Goal: Task Accomplishment & Management: Manage account settings

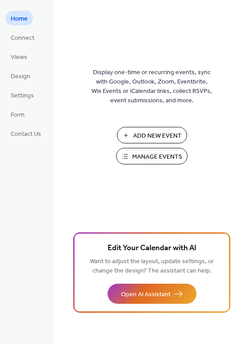
click at [152, 155] on span "Manage Events" at bounding box center [157, 156] width 50 height 9
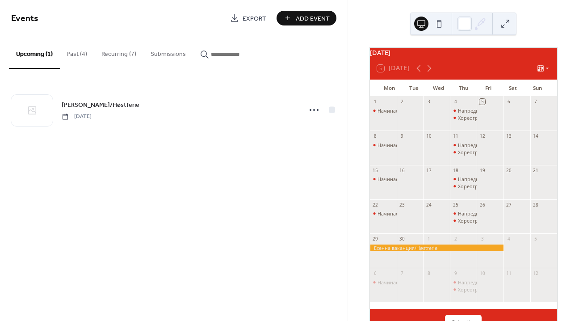
click at [118, 51] on button "Recurring (7)" at bounding box center [118, 52] width 49 height 32
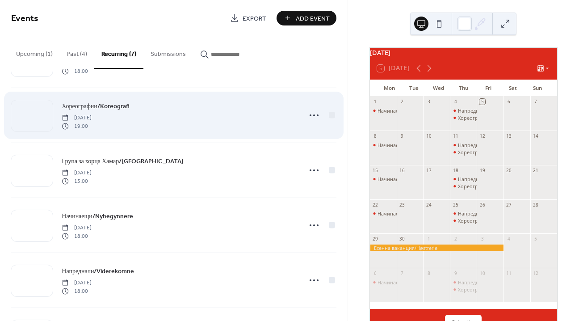
scroll to position [103, 0]
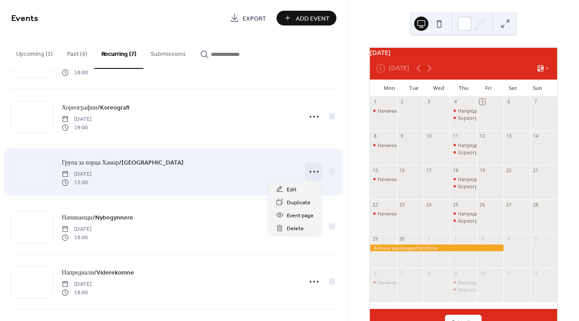
click at [313, 171] on circle at bounding box center [314, 172] width 2 height 2
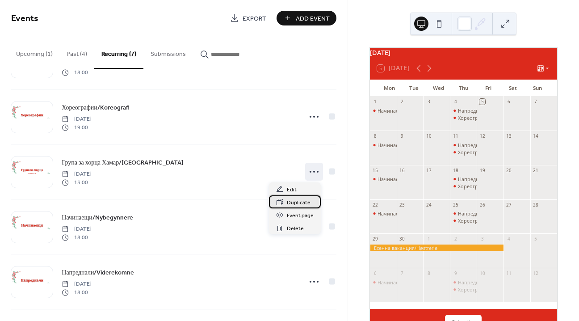
click at [302, 201] on span "Duplicate" at bounding box center [299, 202] width 24 height 9
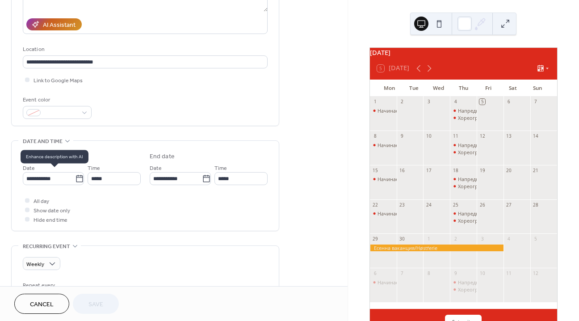
scroll to position [162, 0]
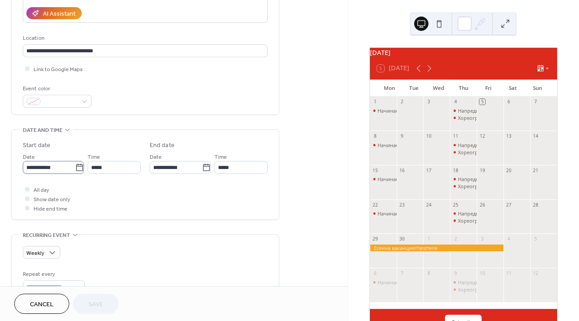
click at [79, 169] on icon at bounding box center [79, 167] width 9 height 9
click at [75, 169] on input "**********" at bounding box center [49, 167] width 52 height 13
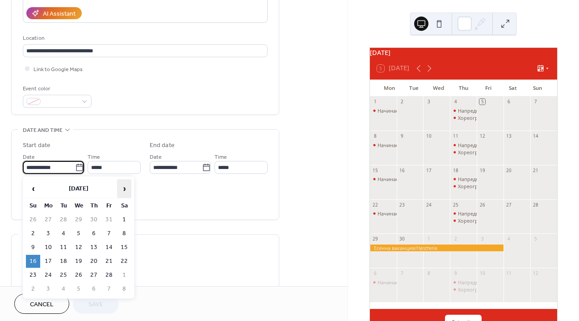
click at [126, 189] on span "›" at bounding box center [123, 189] width 13 height 18
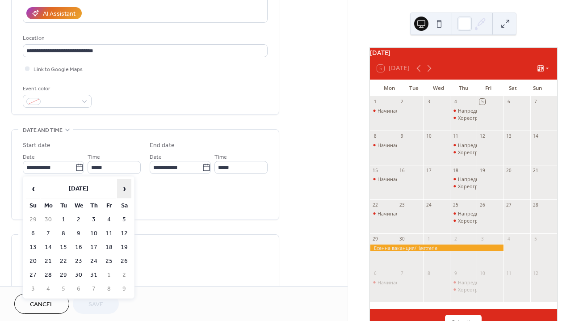
click at [126, 189] on span "›" at bounding box center [123, 189] width 13 height 18
click at [32, 233] on td "7" at bounding box center [33, 233] width 14 height 13
type input "**********"
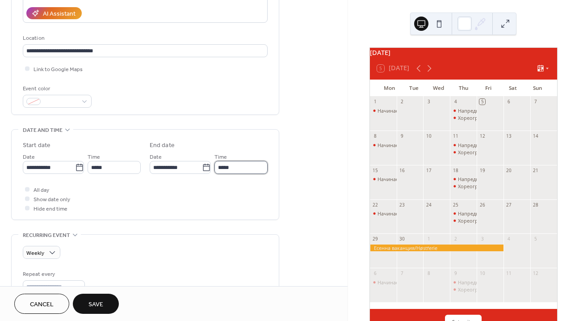
click at [234, 165] on input "*****" at bounding box center [240, 167] width 53 height 13
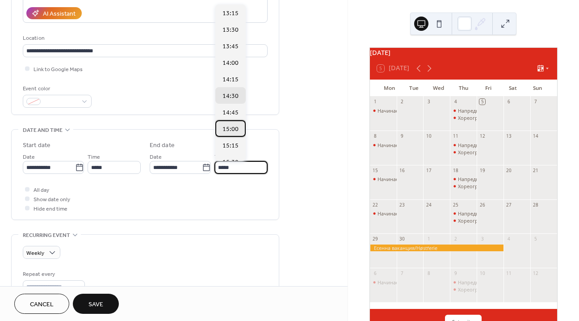
click at [238, 123] on div "15:00" at bounding box center [230, 128] width 30 height 17
type input "*****"
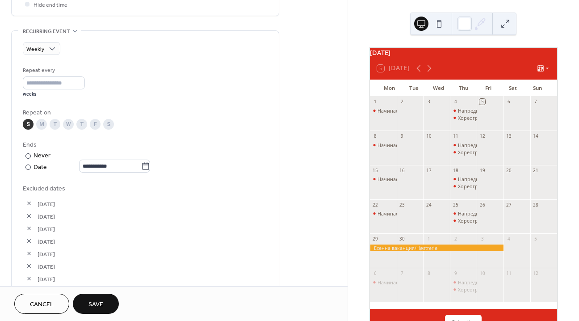
scroll to position [365, 0]
click at [28, 204] on button "button" at bounding box center [29, 204] width 13 height 13
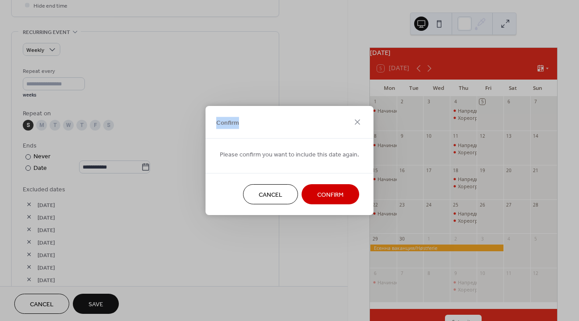
click at [28, 204] on div "Confirm Please confirm you want to include this date again. Cancel Confirm" at bounding box center [289, 160] width 579 height 321
click at [331, 198] on span "Confirm" at bounding box center [330, 194] width 26 height 9
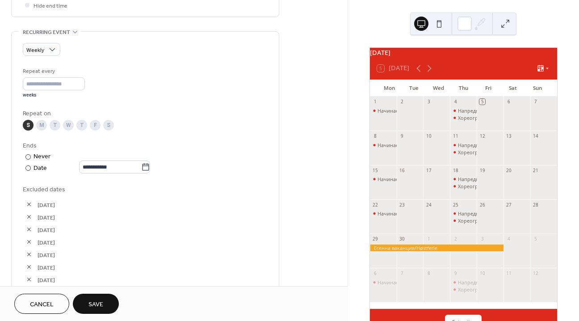
click at [28, 204] on button "button" at bounding box center [29, 204] width 13 height 13
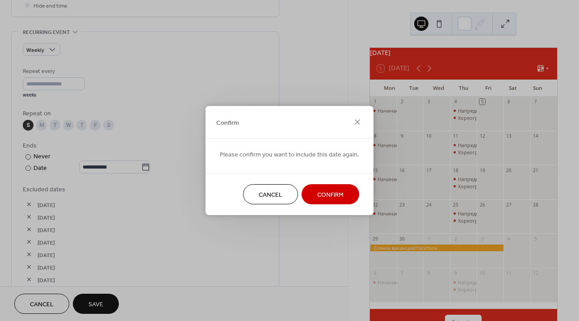
click at [341, 198] on button "Confirm" at bounding box center [331, 194] width 58 height 20
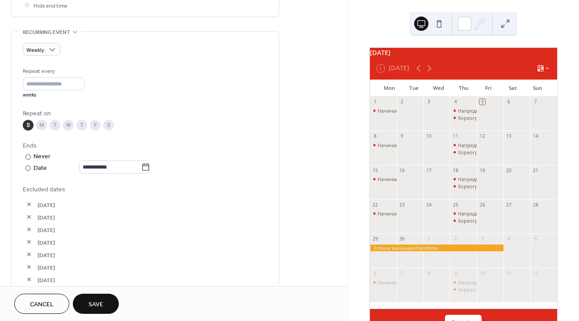
click at [33, 206] on button "button" at bounding box center [29, 204] width 13 height 13
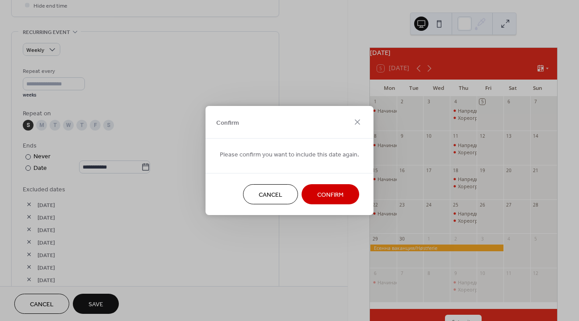
click at [327, 195] on span "Confirm" at bounding box center [330, 194] width 26 height 9
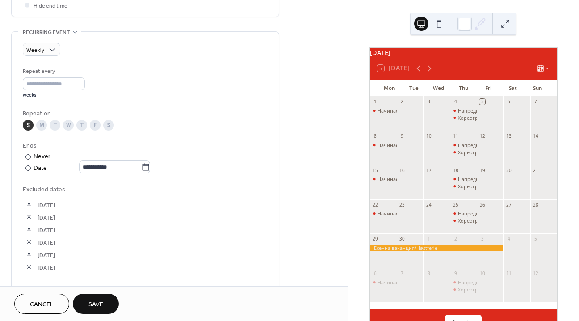
click at [26, 204] on button "button" at bounding box center [29, 204] width 13 height 13
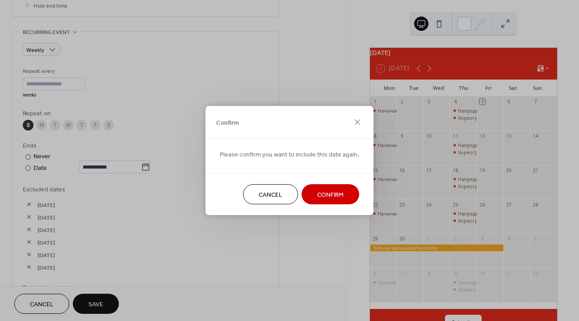
click at [313, 197] on button "Confirm" at bounding box center [331, 194] width 58 height 20
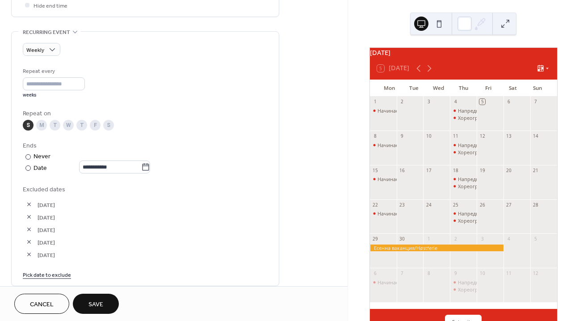
click at [29, 206] on button "button" at bounding box center [29, 204] width 13 height 13
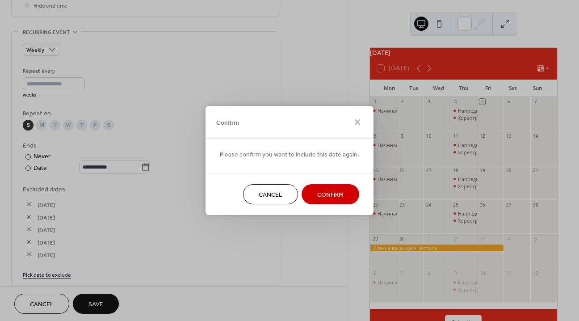
click at [346, 193] on button "Confirm" at bounding box center [331, 194] width 58 height 20
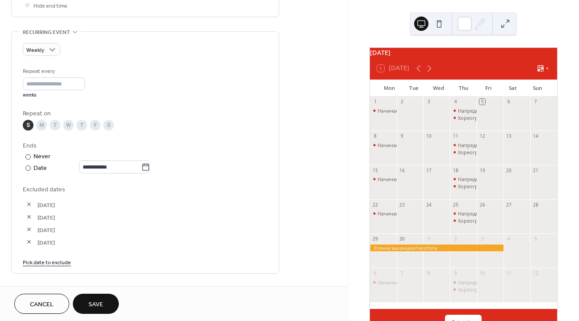
click at [31, 202] on button "button" at bounding box center [29, 204] width 13 height 13
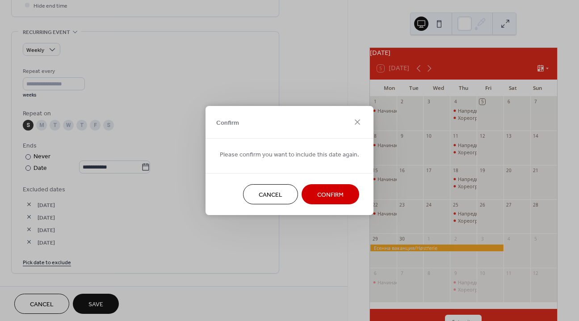
click at [317, 197] on span "Confirm" at bounding box center [330, 194] width 26 height 9
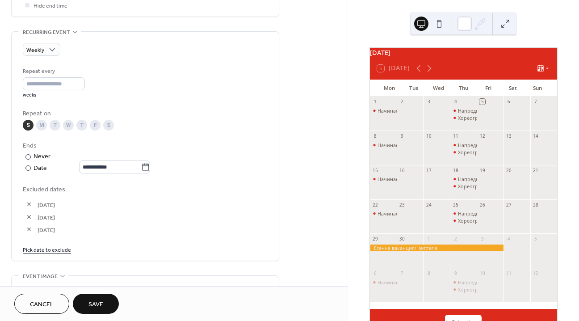
click at [28, 202] on button "button" at bounding box center [29, 204] width 13 height 13
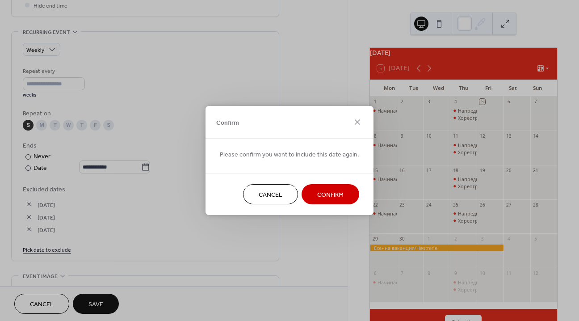
click at [312, 195] on button "Confirm" at bounding box center [331, 194] width 58 height 20
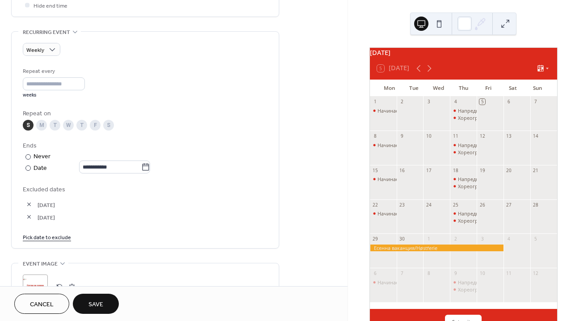
click at [26, 206] on button "button" at bounding box center [29, 204] width 13 height 13
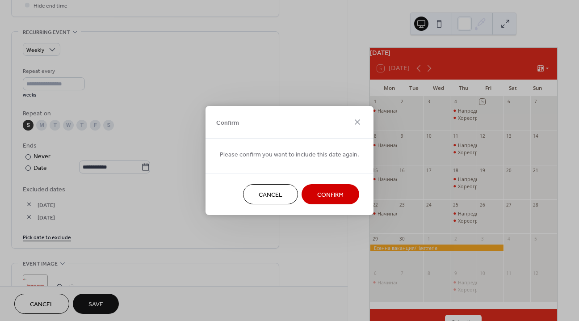
click at [350, 190] on button "Confirm" at bounding box center [331, 194] width 58 height 20
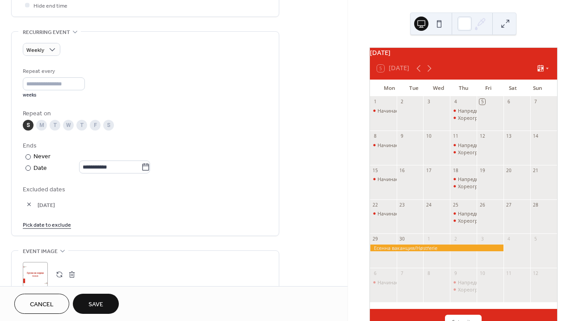
click at [29, 202] on button "button" at bounding box center [29, 204] width 13 height 13
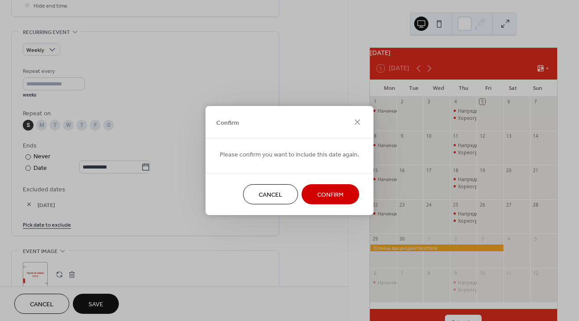
click at [347, 192] on button "Confirm" at bounding box center [331, 194] width 58 height 20
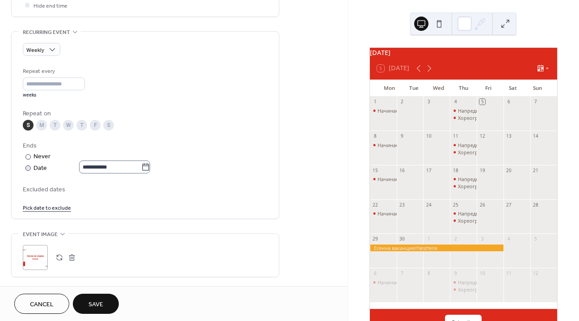
click at [147, 167] on icon at bounding box center [145, 167] width 9 height 9
click at [141, 167] on input "**********" at bounding box center [110, 166] width 62 height 13
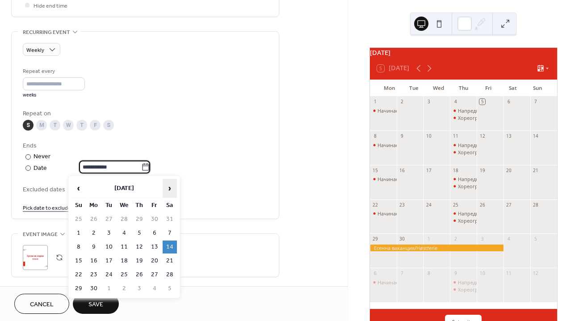
click at [169, 187] on span "›" at bounding box center [169, 188] width 13 height 18
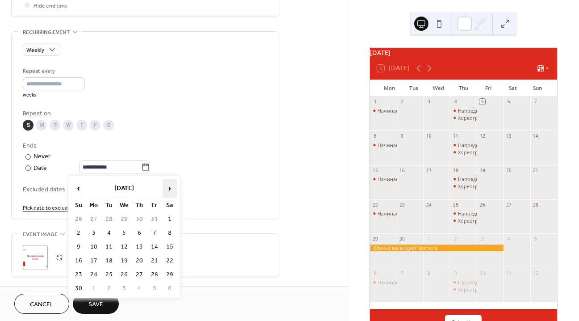
click at [169, 187] on span "›" at bounding box center [169, 188] width 13 height 18
click at [79, 191] on span "‹" at bounding box center [78, 188] width 13 height 18
click at [80, 185] on span "‹" at bounding box center [78, 188] width 13 height 18
click at [80, 284] on td "30" at bounding box center [78, 288] width 14 height 13
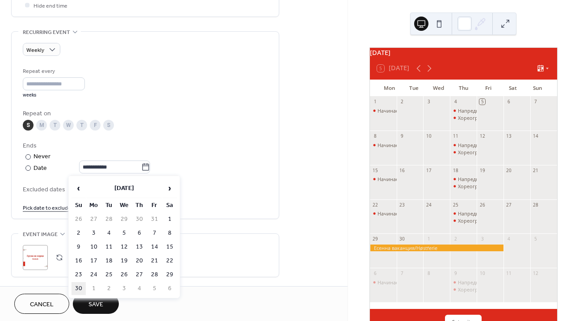
type input "**********"
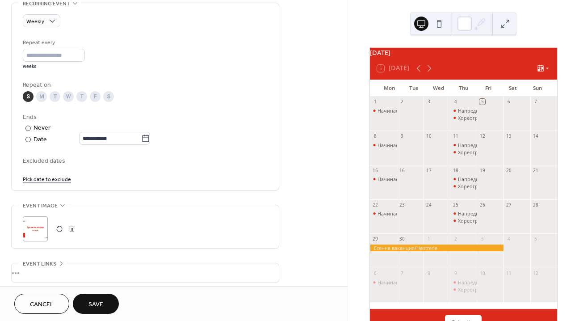
scroll to position [401, 0]
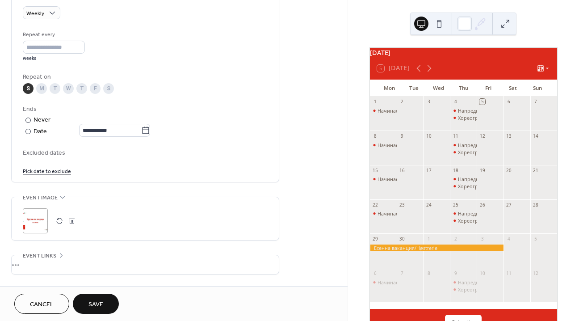
click at [54, 173] on link "Pick date to exclude" at bounding box center [47, 170] width 48 height 9
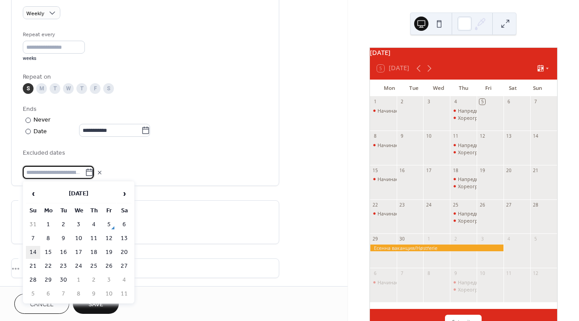
click at [33, 255] on td "14" at bounding box center [33, 252] width 14 height 13
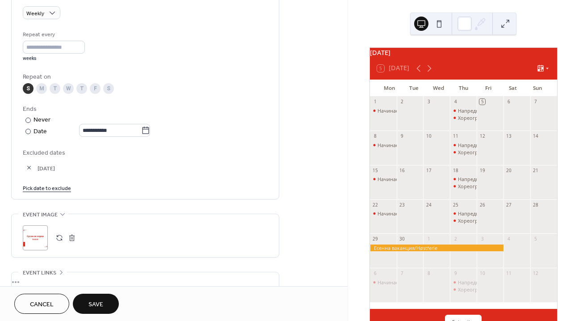
click at [46, 188] on link "Pick date to exclude" at bounding box center [47, 187] width 48 height 9
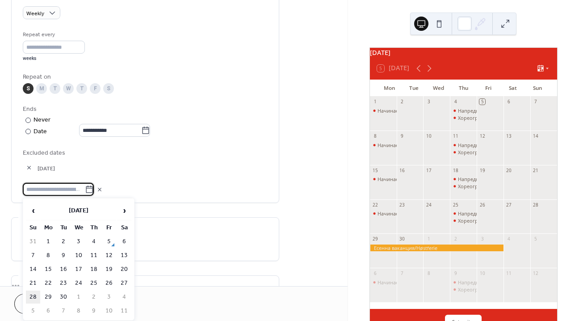
click at [34, 295] on td "28" at bounding box center [33, 296] width 14 height 13
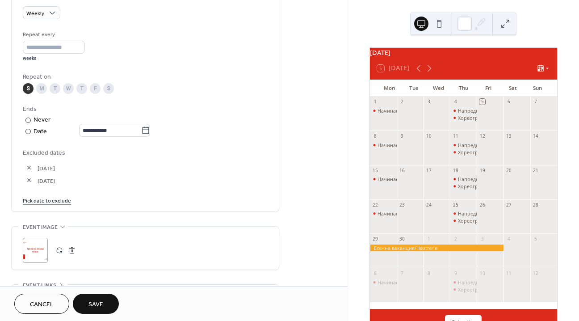
click at [55, 200] on link "Pick date to exclude" at bounding box center [47, 199] width 48 height 9
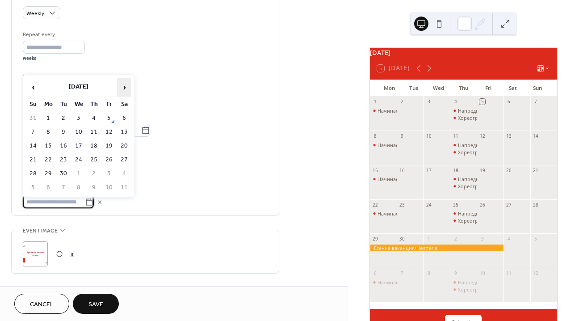
click at [125, 88] on span "›" at bounding box center [123, 87] width 13 height 18
click at [33, 145] on td "12" at bounding box center [33, 145] width 14 height 13
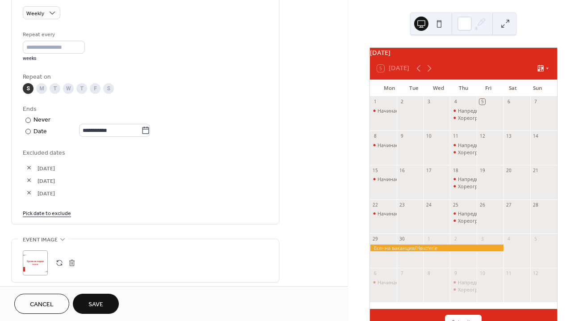
click at [50, 215] on link "Pick date to exclude" at bounding box center [47, 212] width 48 height 9
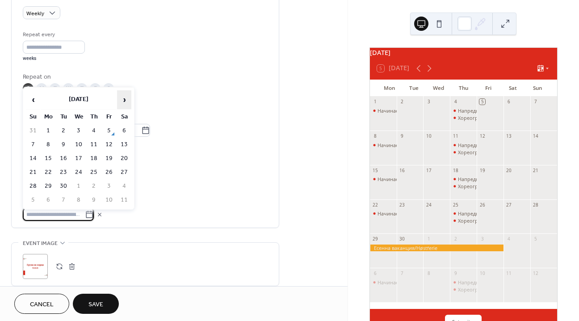
click at [127, 101] on span "›" at bounding box center [123, 100] width 13 height 18
click at [34, 185] on td "26" at bounding box center [33, 186] width 14 height 13
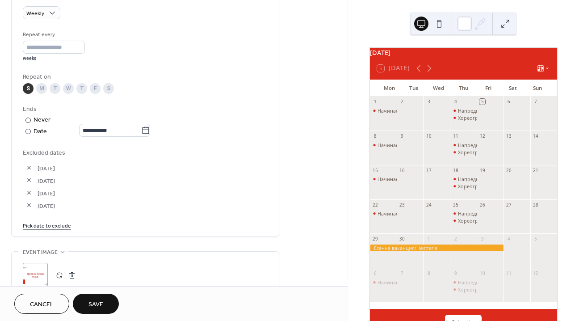
click at [44, 227] on link "Pick date to exclude" at bounding box center [47, 224] width 48 height 9
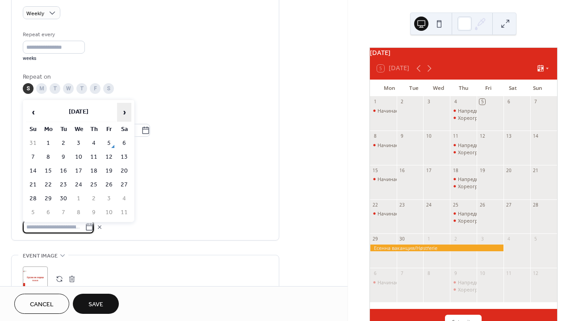
click at [128, 116] on span "›" at bounding box center [123, 112] width 13 height 18
click at [35, 170] on td "9" at bounding box center [33, 170] width 14 height 13
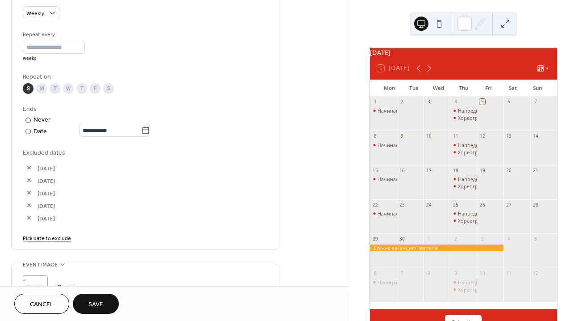
click at [61, 239] on link "Pick date to exclude" at bounding box center [47, 237] width 48 height 9
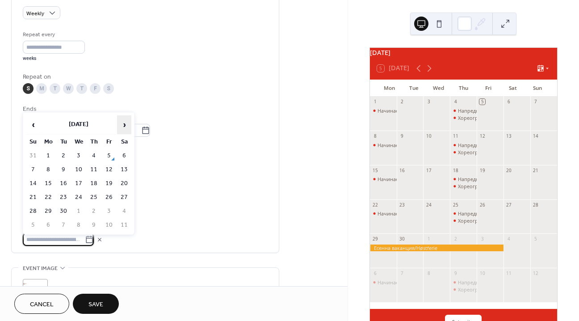
click at [126, 122] on span "›" at bounding box center [123, 125] width 13 height 18
click at [36, 182] on td "9" at bounding box center [33, 183] width 14 height 13
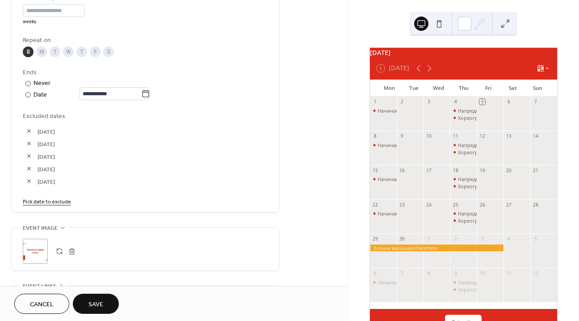
scroll to position [437, 0]
click at [63, 201] on link "Pick date to exclude" at bounding box center [47, 201] width 48 height 9
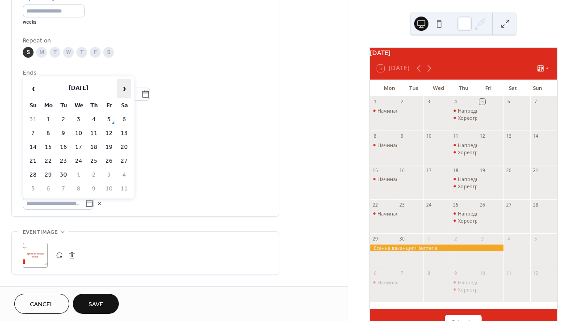
click at [122, 90] on span "›" at bounding box center [123, 89] width 13 height 18
click at [38, 90] on span "‹" at bounding box center [32, 89] width 13 height 18
click at [32, 156] on td "16" at bounding box center [33, 161] width 14 height 13
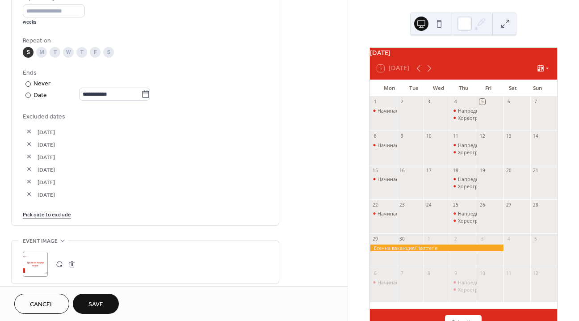
click at [53, 213] on link "Pick date to exclude" at bounding box center [47, 213] width 48 height 9
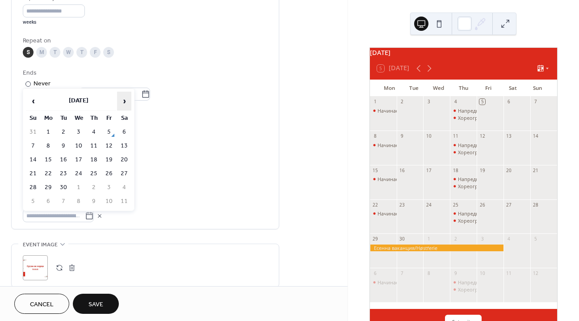
click at [121, 101] on span "›" at bounding box center [123, 101] width 13 height 18
click at [32, 185] on td "23" at bounding box center [33, 187] width 14 height 13
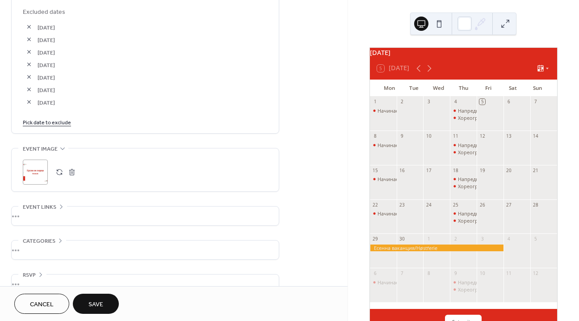
scroll to position [558, 0]
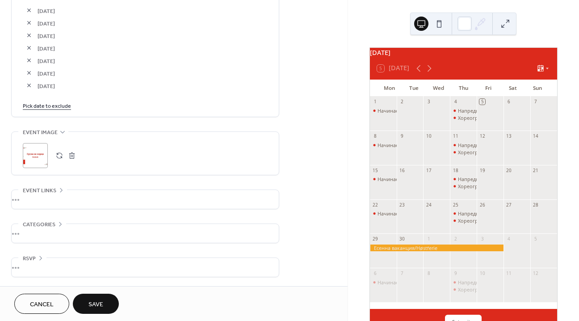
click at [94, 307] on span "Save" at bounding box center [95, 304] width 15 height 9
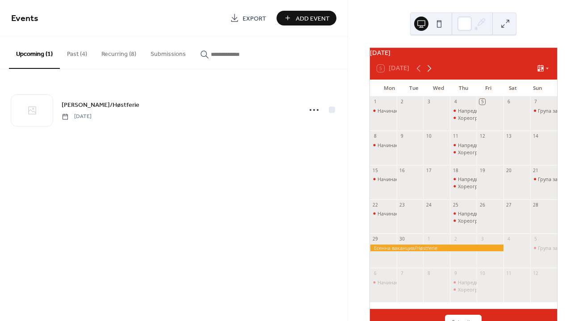
click at [431, 74] on icon at bounding box center [429, 68] width 11 height 11
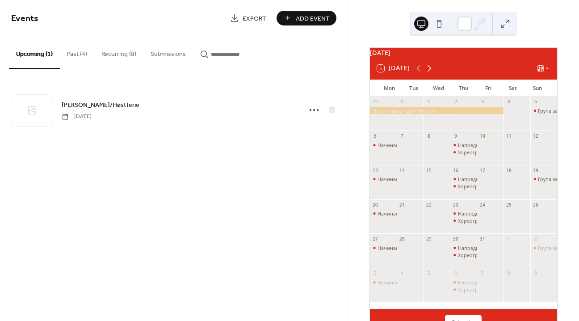
click at [431, 74] on icon at bounding box center [429, 68] width 11 height 11
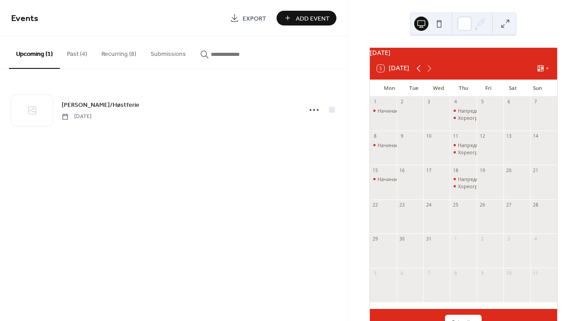
click at [419, 74] on icon at bounding box center [418, 68] width 11 height 11
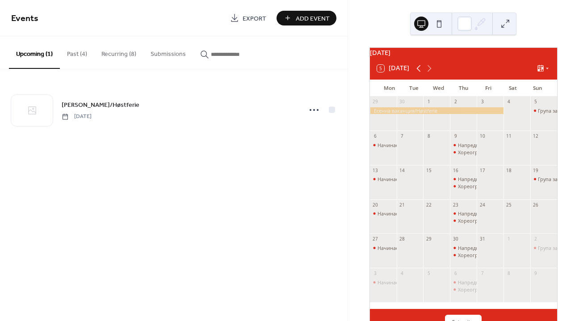
click at [419, 74] on icon at bounding box center [418, 68] width 11 height 11
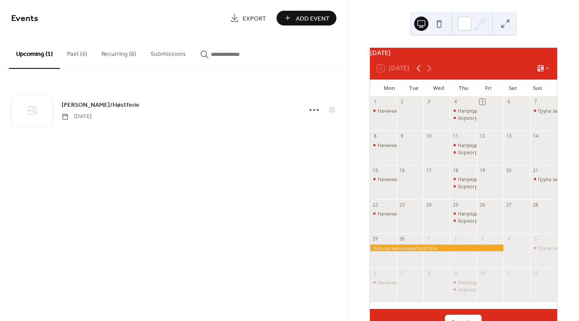
click at [419, 74] on icon at bounding box center [418, 68] width 11 height 11
